Goal: Information Seeking & Learning: Learn about a topic

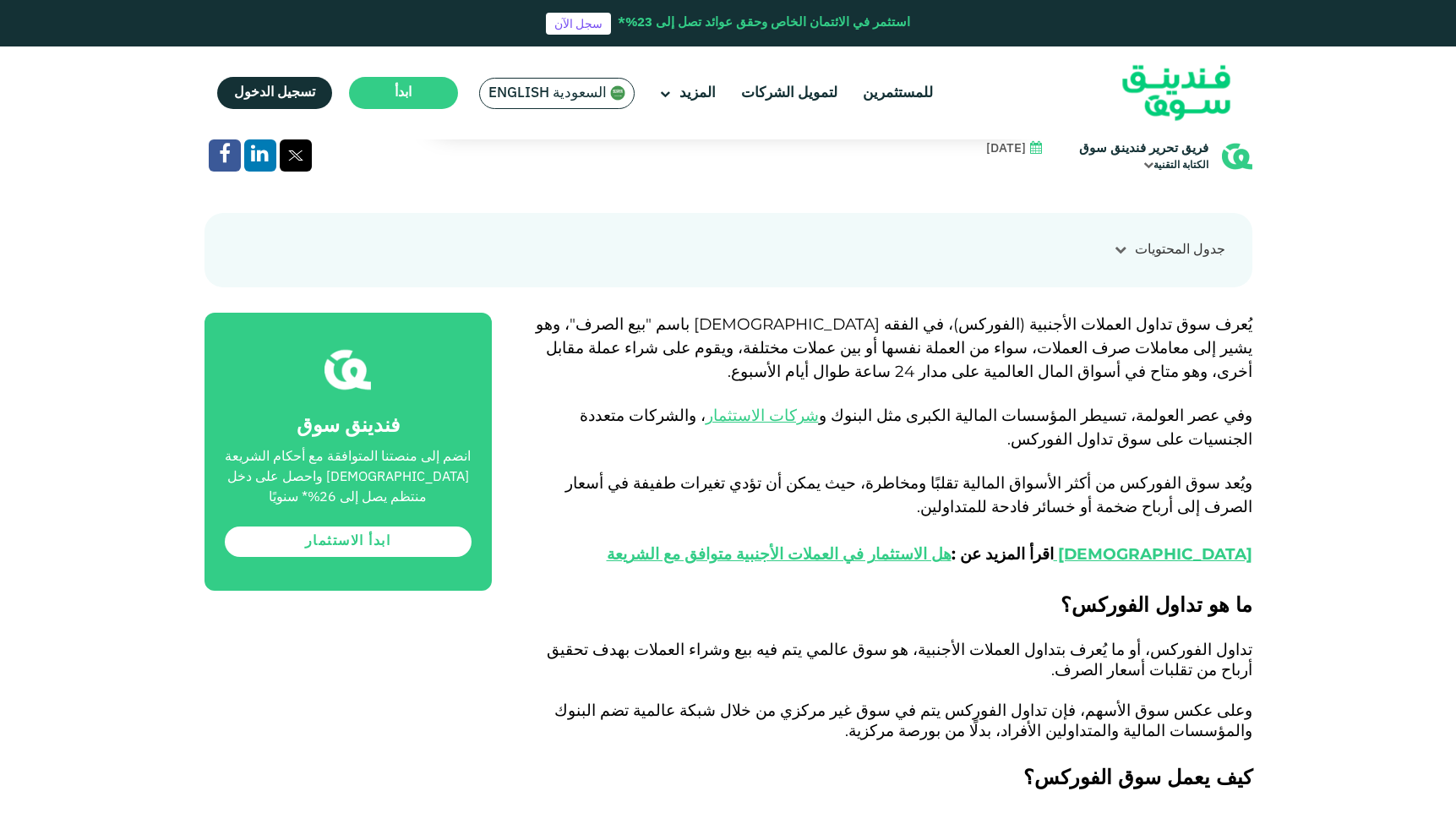
scroll to position [776, 0]
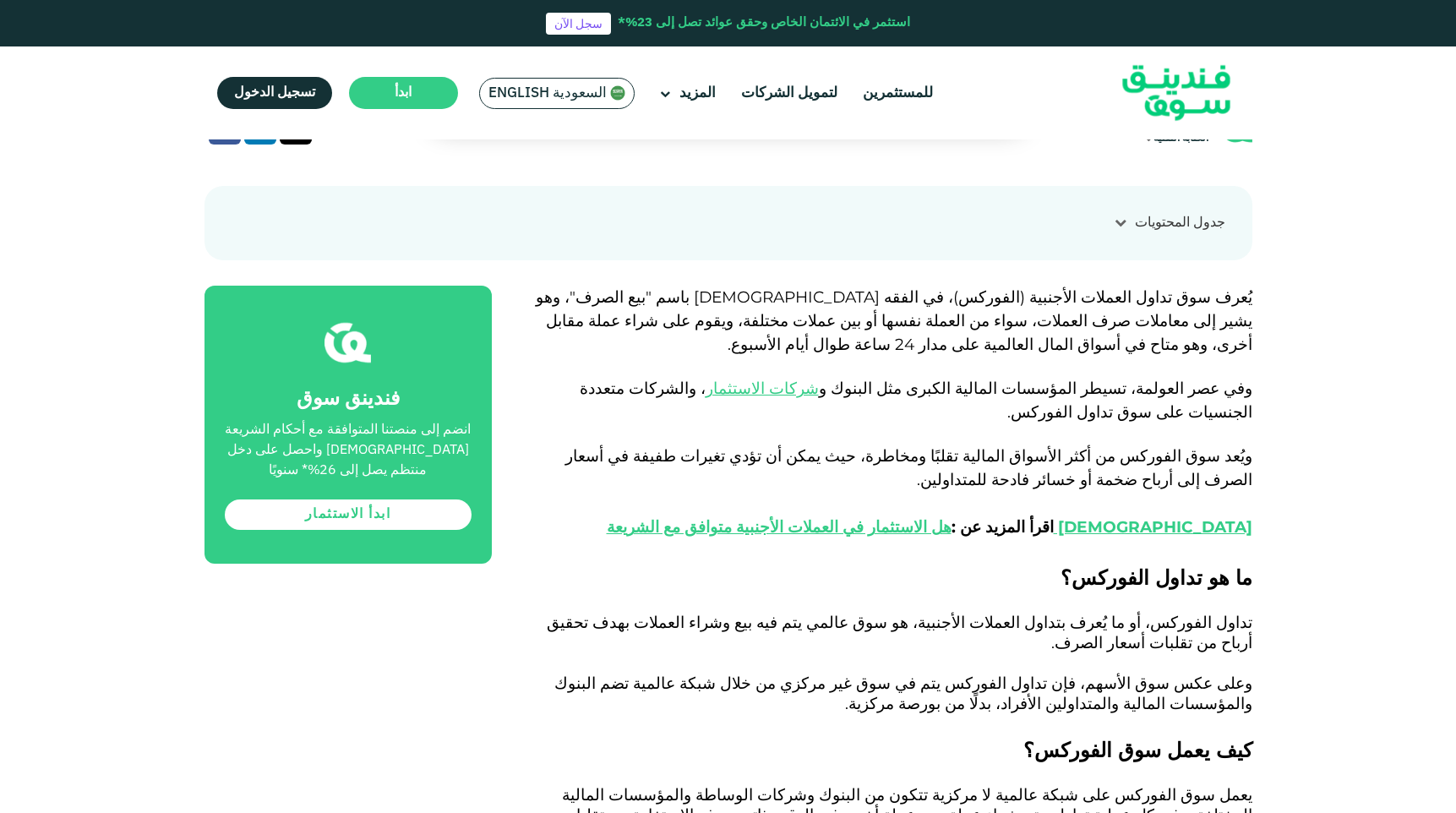
click at [971, 328] on span "يُعرف سوق تداول العملات الأجنبية (الفوركس)، في الفقه [DEMOGRAPHIC_DATA] باسم "ب…" at bounding box center [894, 320] width 717 height 66
click at [932, 326] on span "يُعرف سوق تداول العملات الأجنبية (الفوركس)، في الفقه [DEMOGRAPHIC_DATA] باسم "ب…" at bounding box center [894, 320] width 717 height 66
click at [883, 316] on span "يُعرف سوق تداول العملات الأجنبية (الفوركس)، في الفقه [DEMOGRAPHIC_DATA] باسم "ب…" at bounding box center [894, 320] width 717 height 66
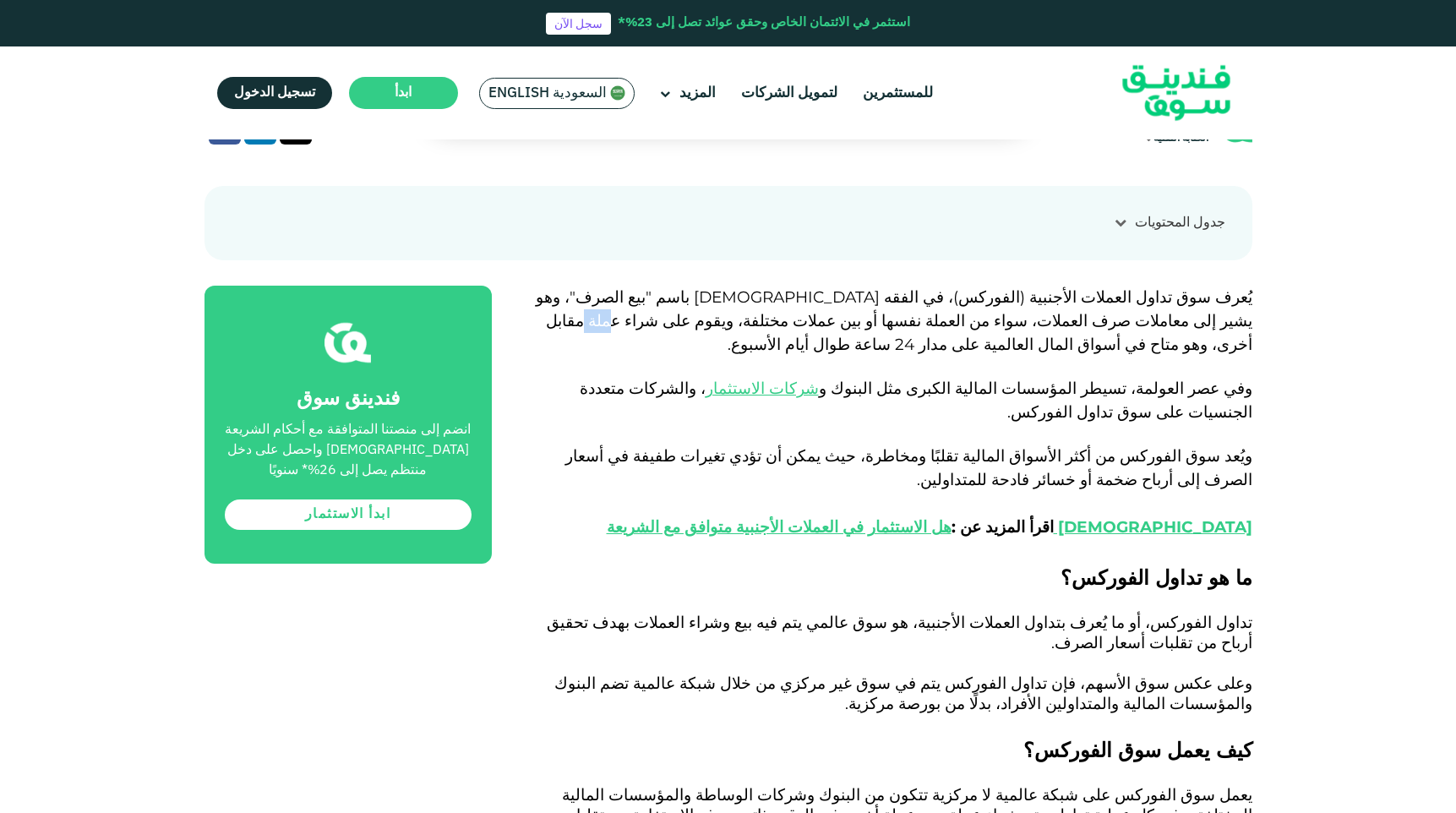
click at [883, 316] on span "يُعرف سوق تداول العملات الأجنبية (الفوركس)، في الفقه [DEMOGRAPHIC_DATA] باسم "ب…" at bounding box center [894, 320] width 717 height 66
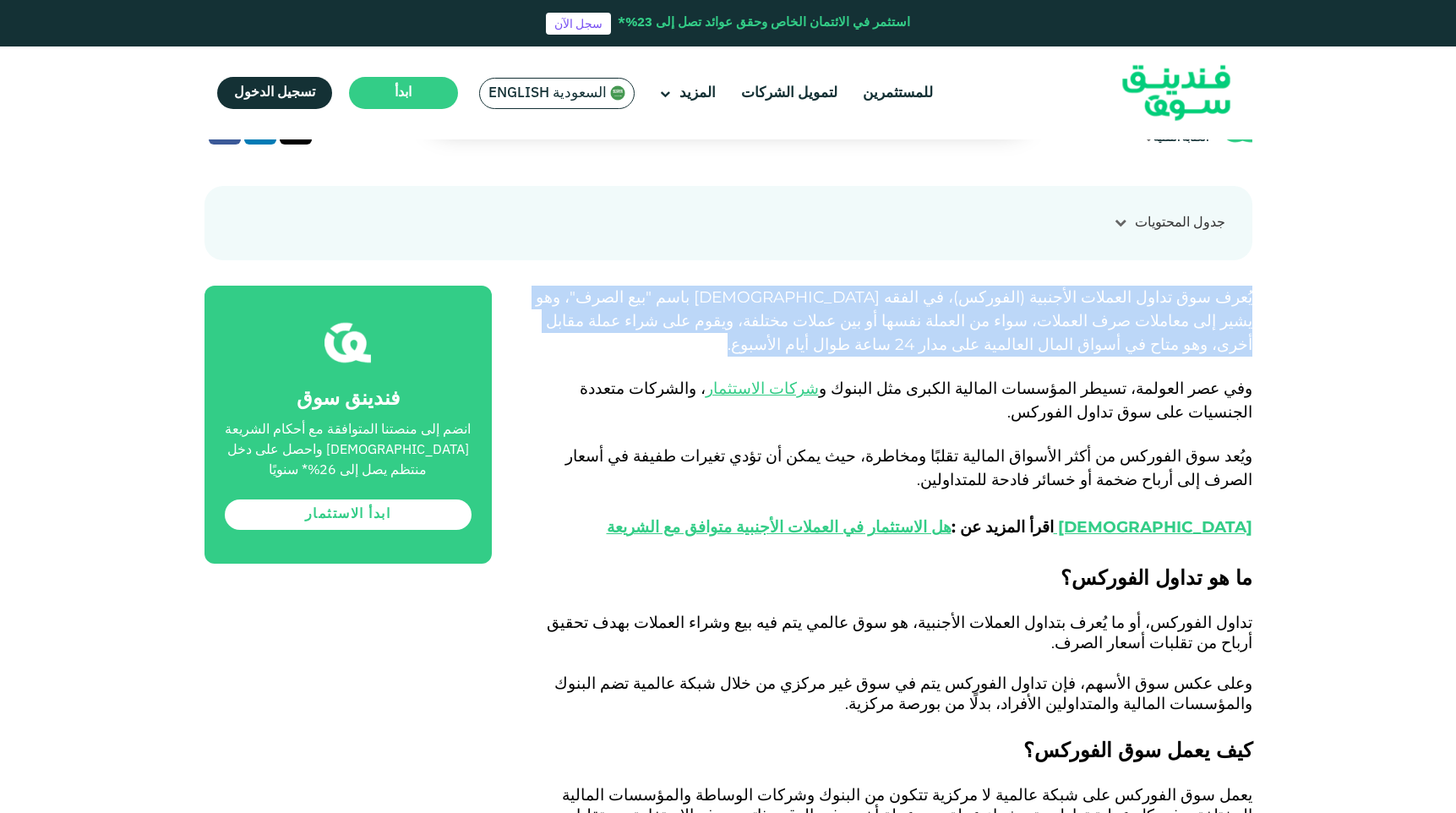
click at [883, 316] on span "يُعرف سوق تداول العملات الأجنبية (الفوركس)، في الفقه [DEMOGRAPHIC_DATA] باسم "ب…" at bounding box center [894, 320] width 717 height 66
click at [915, 324] on span "يُعرف سوق تداول العملات الأجنبية (الفوركس)، في الفقه [DEMOGRAPHIC_DATA] باسم "ب…" at bounding box center [894, 320] width 717 height 66
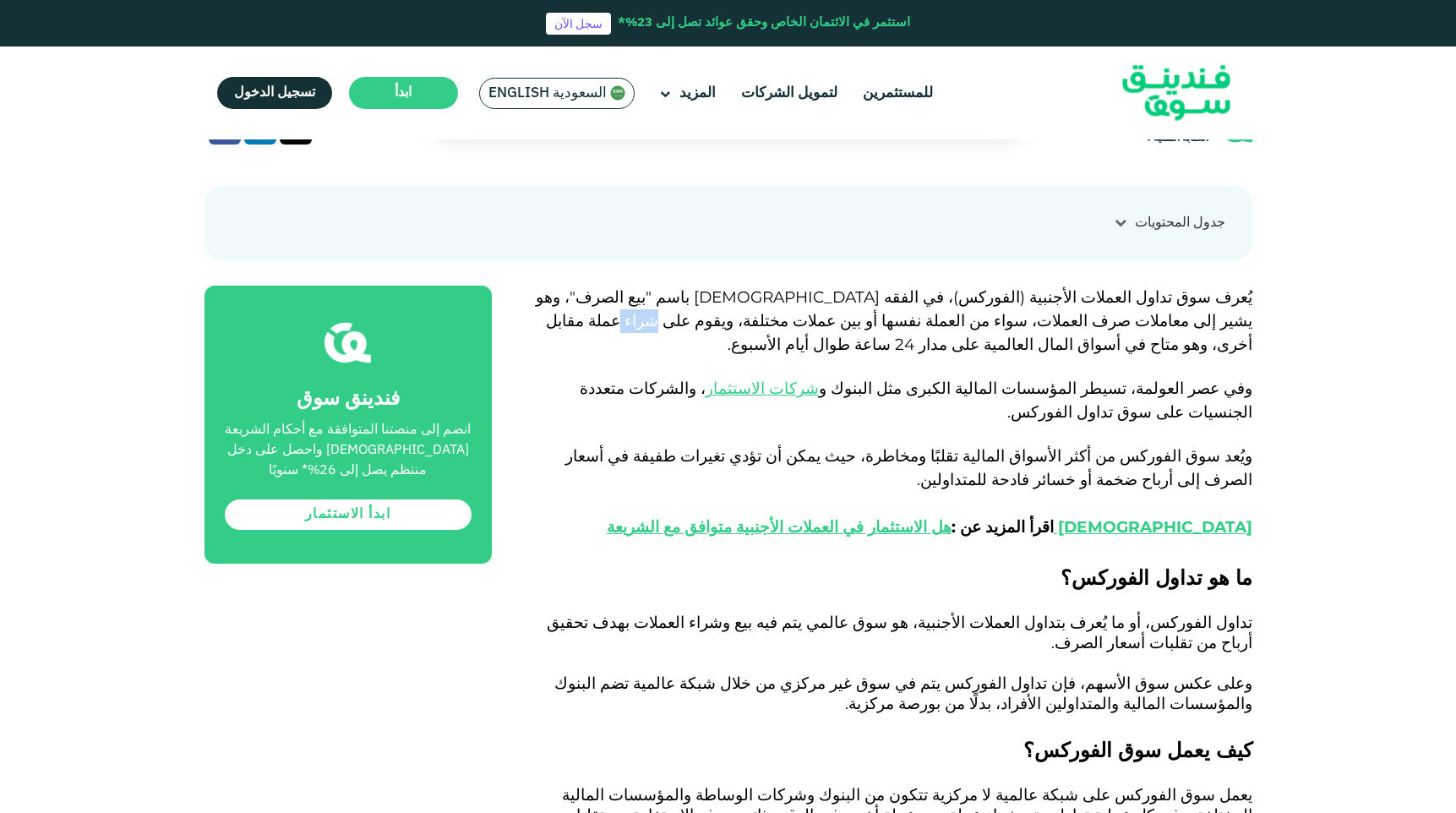
click at [915, 324] on span "يُعرف سوق تداول العملات الأجنبية (الفوركس)، في الفقه [DEMOGRAPHIC_DATA] باسم "ب…" at bounding box center [894, 320] width 717 height 66
click at [950, 322] on span "يُعرف سوق تداول العملات الأجنبية (الفوركس)، في الفقه [DEMOGRAPHIC_DATA] باسم "ب…" at bounding box center [894, 320] width 717 height 66
click at [1091, 302] on span "يُعرف سوق تداول العملات الأجنبية (الفوركس)، في الفقه [DEMOGRAPHIC_DATA] باسم "ب…" at bounding box center [894, 320] width 717 height 66
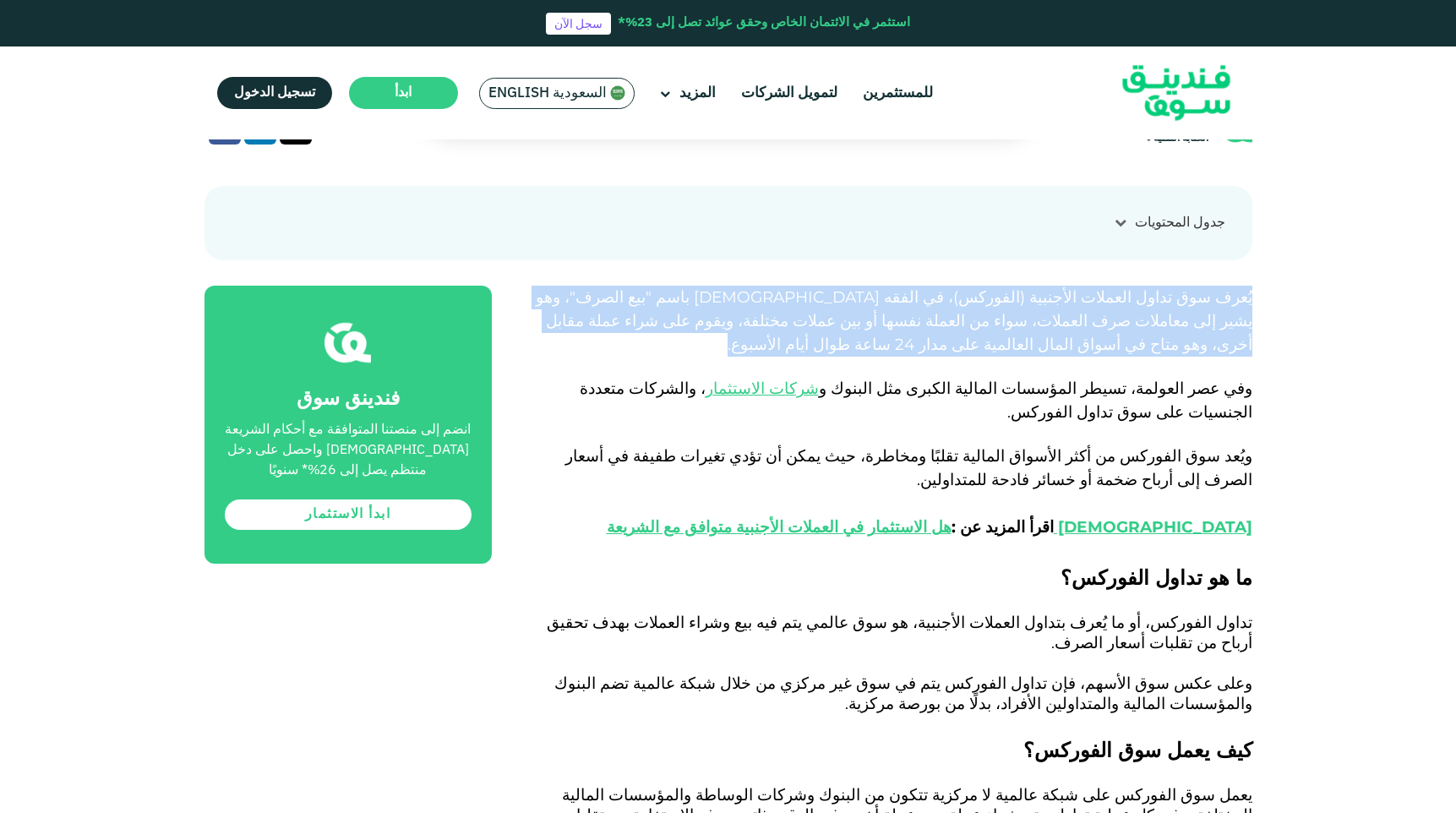
click at [1091, 302] on span "يُعرف سوق تداول العملات الأجنبية (الفوركس)، في الفقه [DEMOGRAPHIC_DATA] باسم "ب…" at bounding box center [894, 320] width 717 height 66
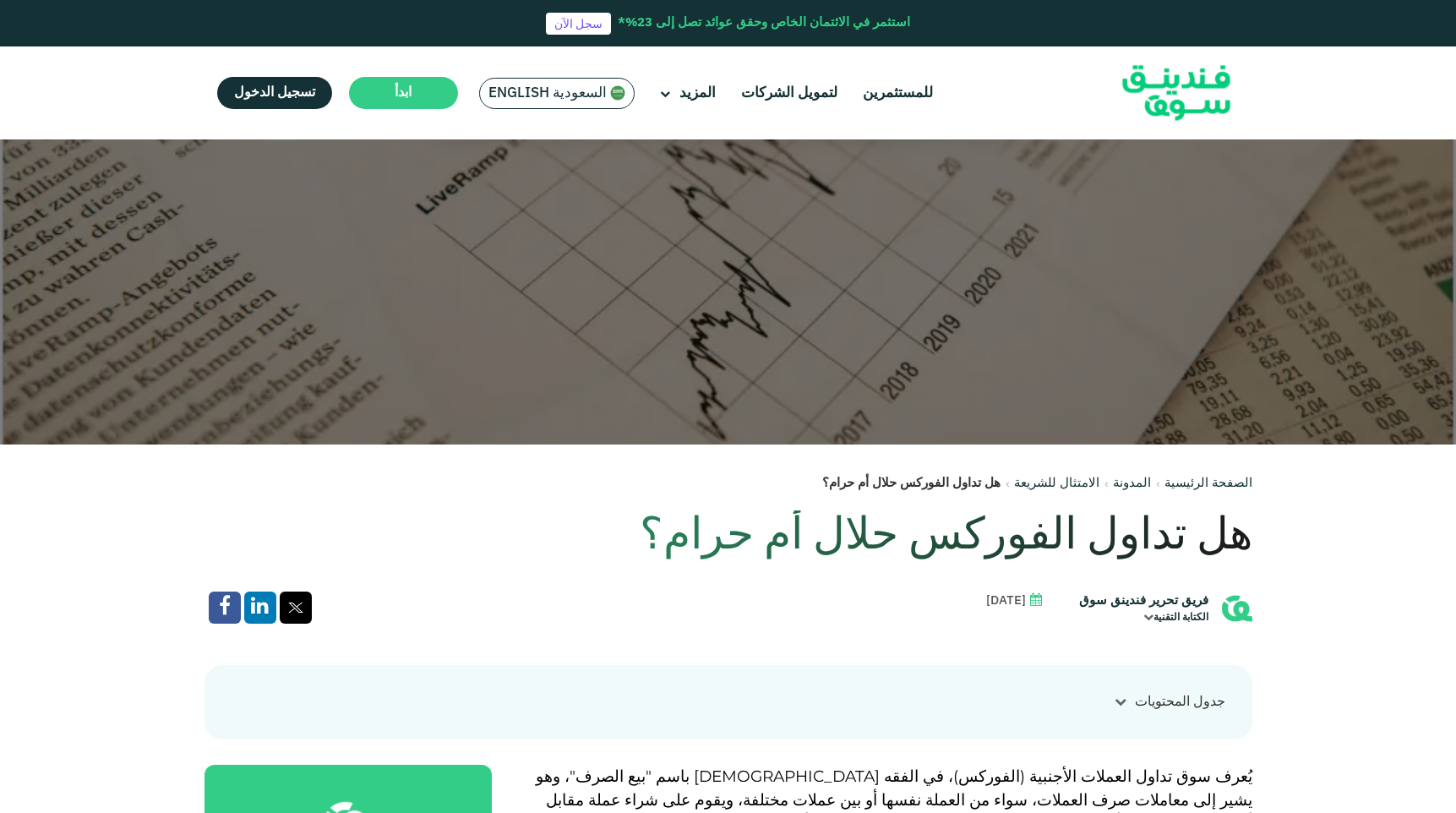
scroll to position [0, 0]
